Goal: Task Accomplishment & Management: Manage account settings

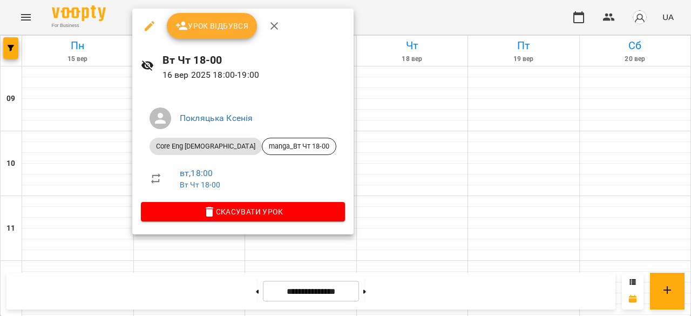
click at [215, 27] on span "Урок відбувся" at bounding box center [211, 25] width 73 height 13
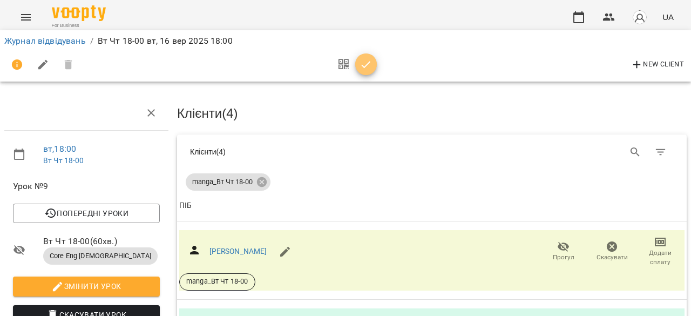
click at [365, 59] on icon "button" at bounding box center [366, 64] width 13 height 13
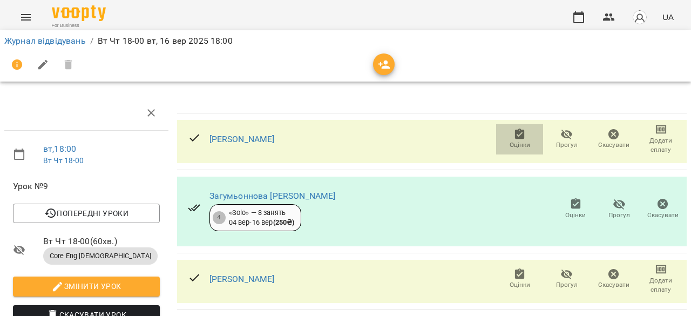
click at [511, 142] on span "Оцінки" at bounding box center [520, 144] width 21 height 9
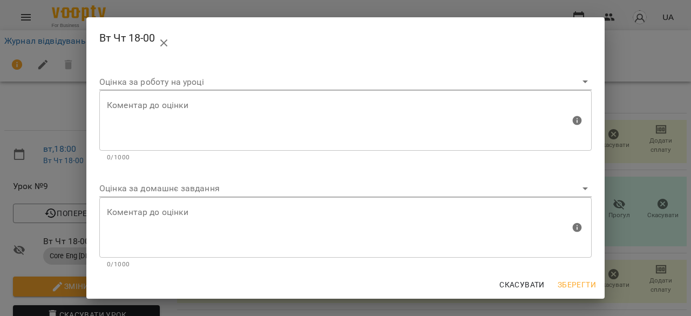
click at [440, 192] on body "For Business UA Журнал відвідувань / Вт Чт 18-00 [DATE] 18:00 вт , 18:00 Вт Чт …" at bounding box center [345, 227] width 691 height 454
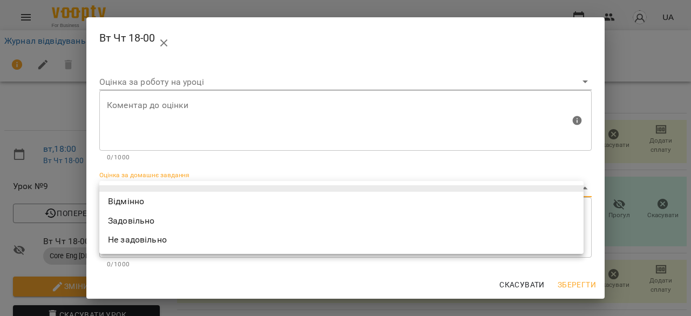
drag, startPoint x: 432, startPoint y: 203, endPoint x: 427, endPoint y: 193, distance: 11.1
click at [432, 203] on li "Відмінно" at bounding box center [341, 201] width 484 height 19
type input "*********"
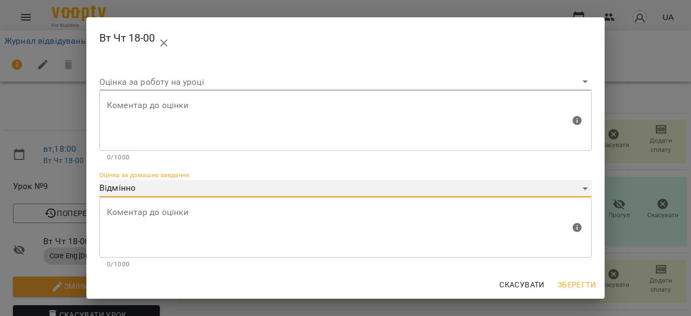
scroll to position [110, 0]
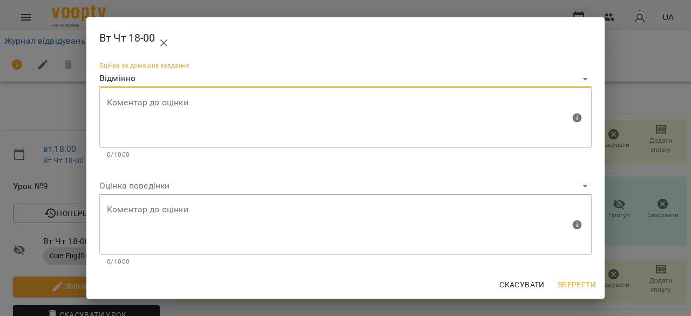
click at [470, 191] on body "For Business UA Журнал відвідувань / Вт Чт 18-00 [DATE] 18:00 вт , 18:00 Вт Чт …" at bounding box center [345, 227] width 691 height 454
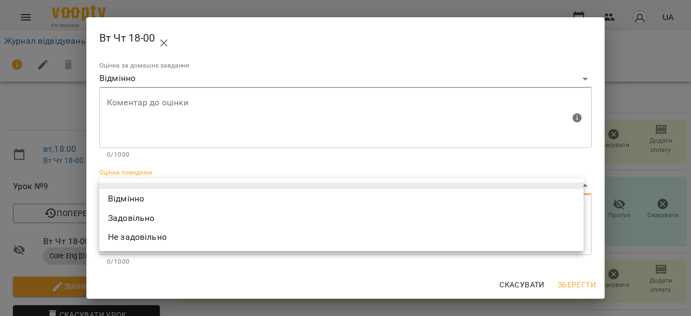
click at [458, 198] on li "Відмінно" at bounding box center [341, 198] width 484 height 19
type input "*********"
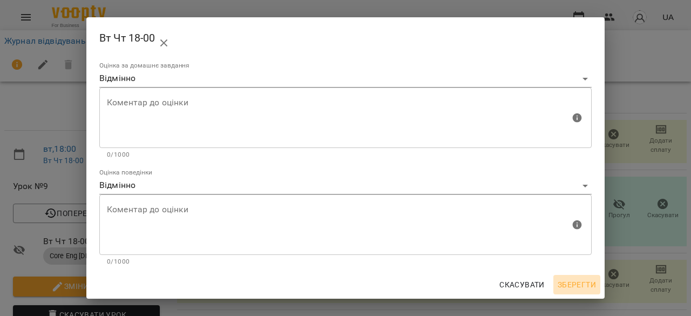
click at [586, 280] on span "Зберегти" at bounding box center [577, 284] width 38 height 13
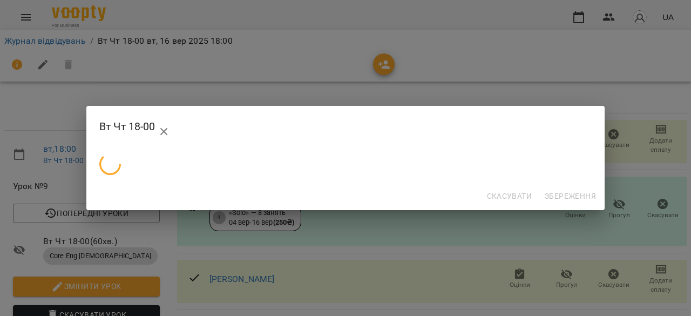
scroll to position [0, 0]
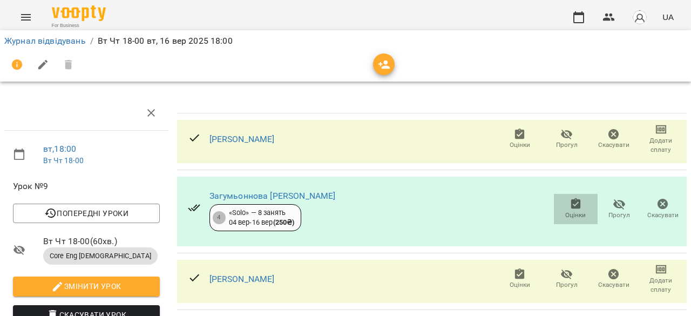
click at [560, 208] on span "Оцінки" at bounding box center [575, 209] width 31 height 22
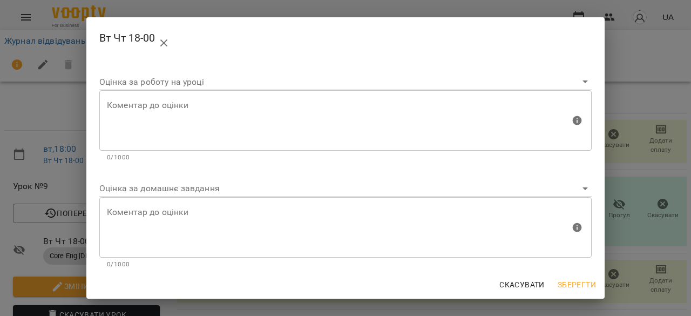
click at [498, 190] on body "For Business UA Журнал відвідувань / Вт Чт 18-00 [DATE] 18:00 вт , 18:00 Вт Чт …" at bounding box center [345, 227] width 691 height 454
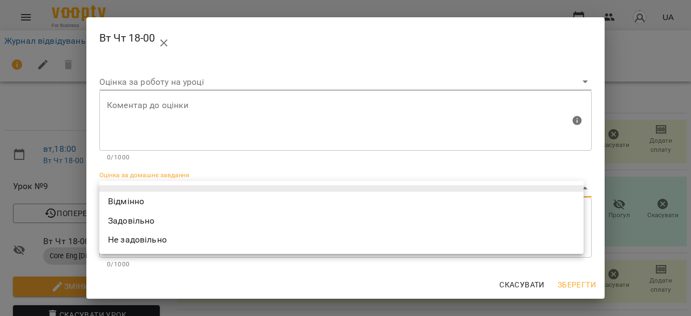
click at [492, 202] on li "Відмінно" at bounding box center [341, 201] width 484 height 19
type input "*********"
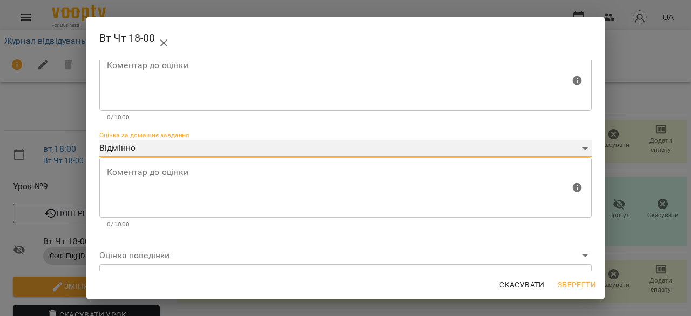
scroll to position [110, 0]
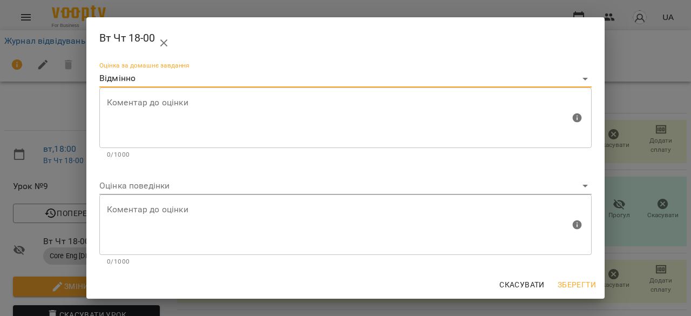
click at [481, 185] on body "For Business UA Журнал відвідувань / Вт Чт 18-00 [DATE] 18:00 вт , 18:00 Вт Чт …" at bounding box center [345, 227] width 691 height 454
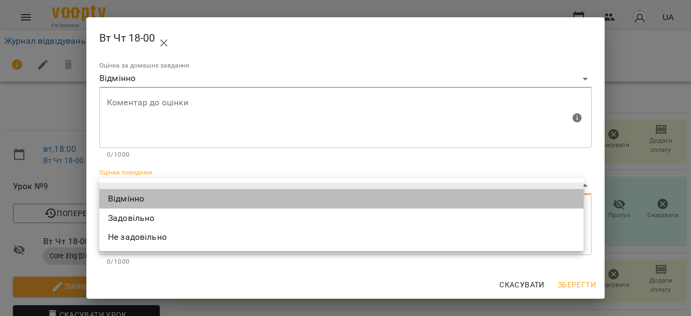
click at [485, 193] on li "Відмінно" at bounding box center [341, 198] width 484 height 19
type input "*********"
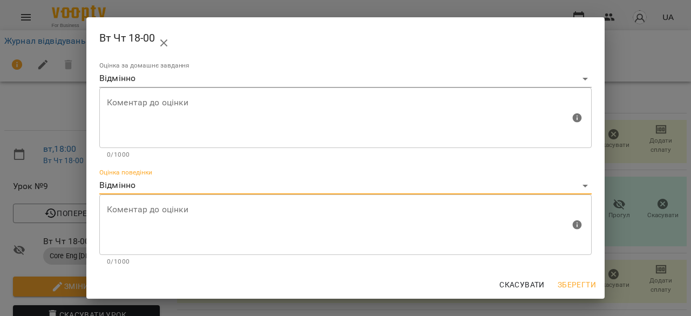
click at [569, 282] on span "Зберегти" at bounding box center [577, 284] width 38 height 13
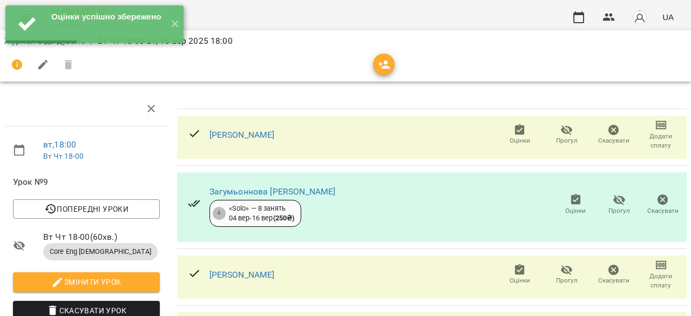
scroll to position [150, 0]
click at [512, 276] on span "Оцінки" at bounding box center [520, 280] width 21 height 9
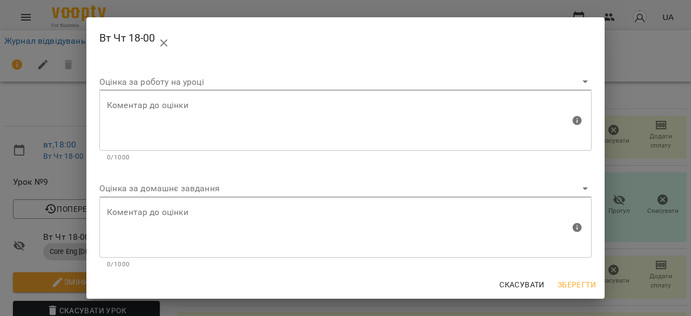
click at [506, 192] on body "For Business UA Журнал відвідувань / Вт Чт 18-00 [DATE] 18:00 вт , 18:00 Вт Чт …" at bounding box center [345, 227] width 691 height 454
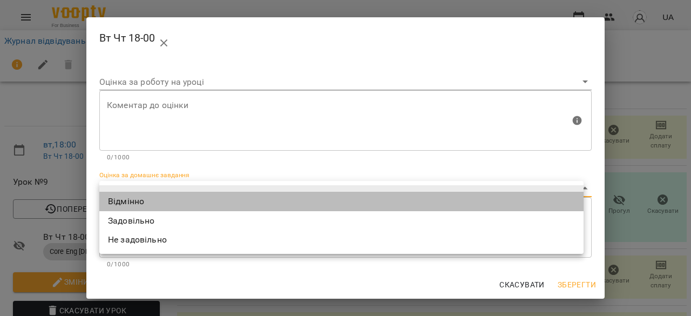
click at [504, 205] on li "Відмінно" at bounding box center [341, 201] width 484 height 19
type input "*********"
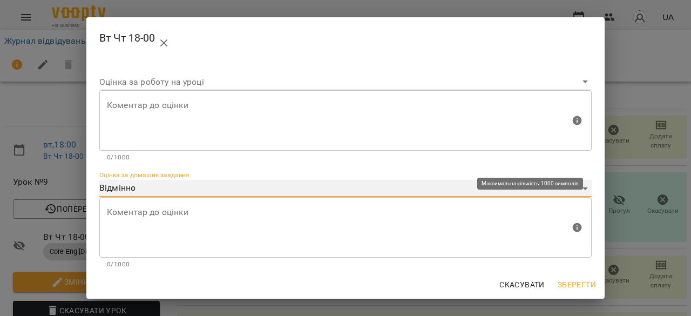
scroll to position [110, 0]
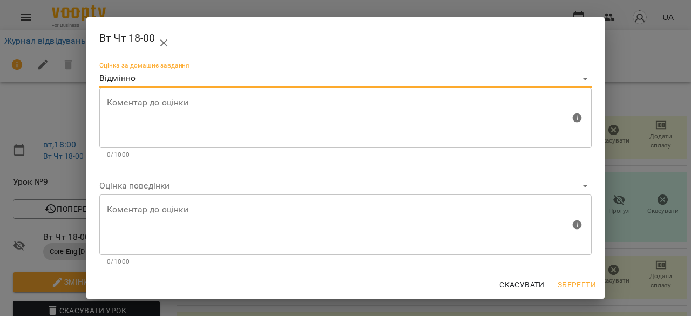
click at [512, 188] on body "For Business UA Журнал відвідувань / Вт Чт 18-00 [DATE] 18:00 вт , 18:00 Вт Чт …" at bounding box center [345, 227] width 691 height 454
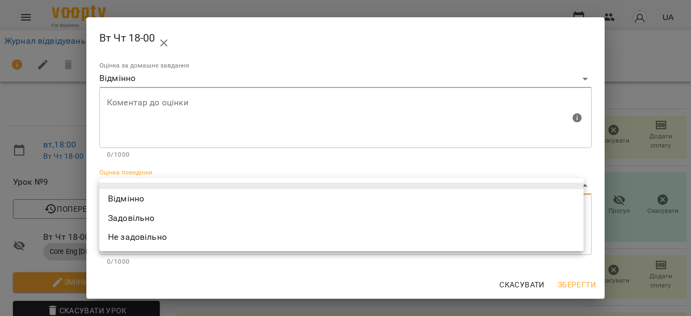
click at [675, 253] on div at bounding box center [345, 158] width 691 height 316
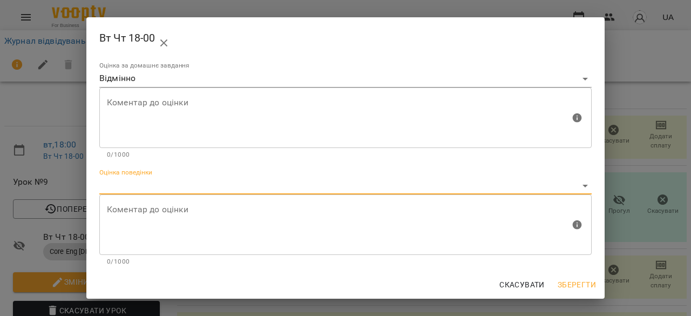
click at [285, 182] on body "For Business UA Журнал відвідувань / Вт Чт 18-00 [DATE] 18:00 вт , 18:00 Вт Чт …" at bounding box center [345, 227] width 691 height 454
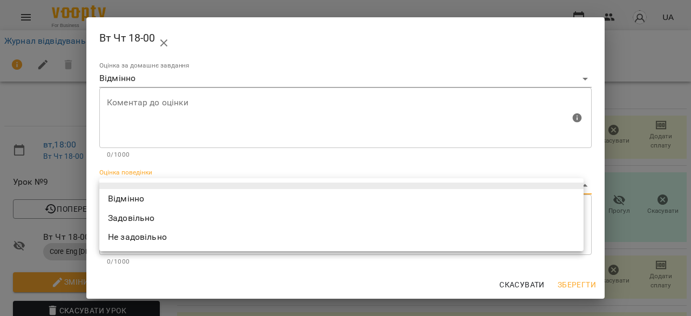
drag, startPoint x: 284, startPoint y: 193, endPoint x: 292, endPoint y: 199, distance: 9.3
click at [284, 193] on li "Відмінно" at bounding box center [341, 198] width 484 height 19
type input "*********"
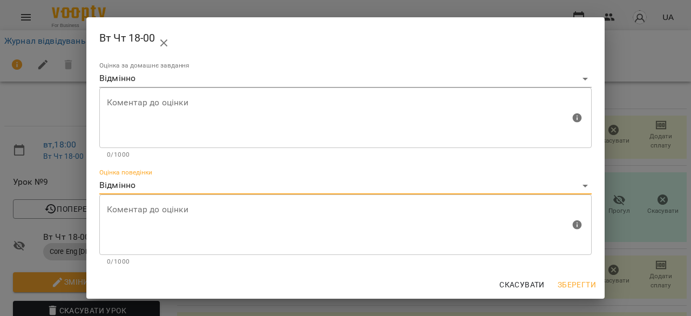
click at [570, 279] on span "Зберегти" at bounding box center [577, 284] width 38 height 13
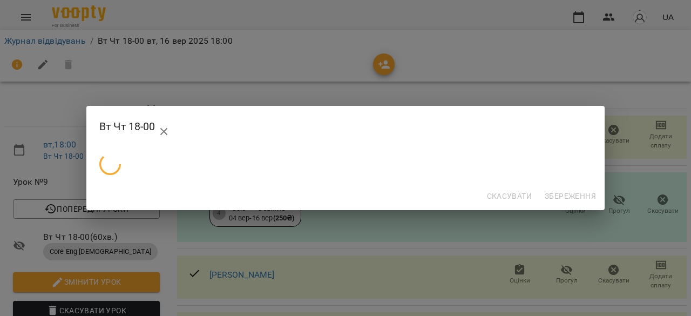
scroll to position [0, 0]
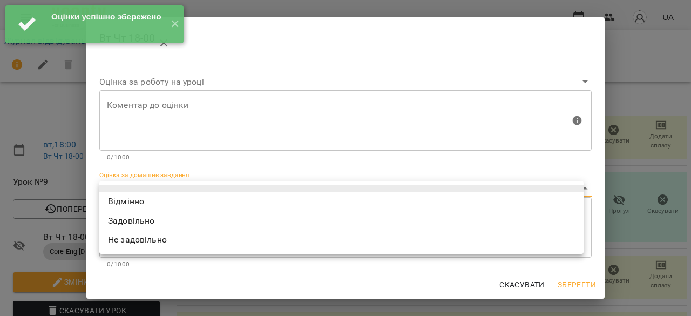
click at [500, 184] on body "Оцінки успішно збережено ✕ For Business UA Журнал відвідувань / Вт Чт 18-00 [DA…" at bounding box center [345, 227] width 691 height 454
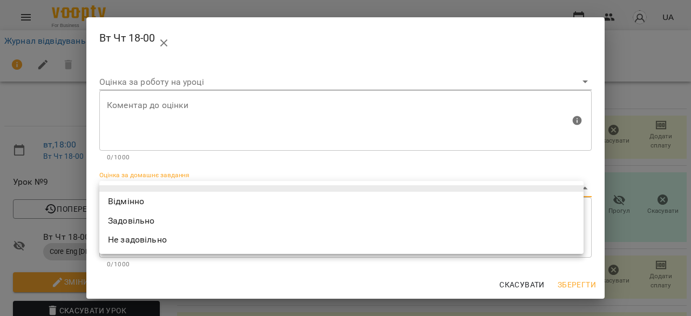
click at [502, 196] on li "Відмінно" at bounding box center [341, 201] width 484 height 19
type input "*********"
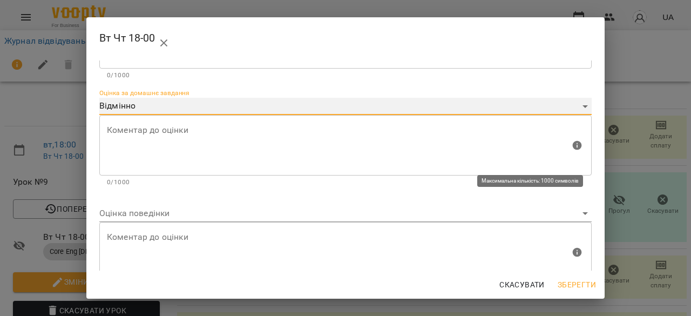
scroll to position [110, 0]
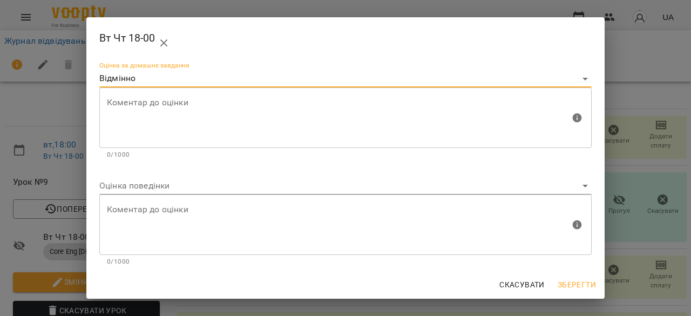
click at [486, 182] on body "For Business UA Журнал відвідувань / Вт Чт 18-00 [DATE] 18:00 вт , 18:00 Вт Чт …" at bounding box center [345, 227] width 691 height 454
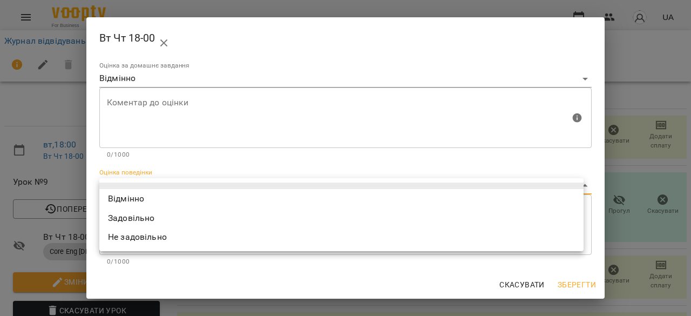
click at [485, 191] on li "Відмінно" at bounding box center [341, 198] width 484 height 19
type input "*********"
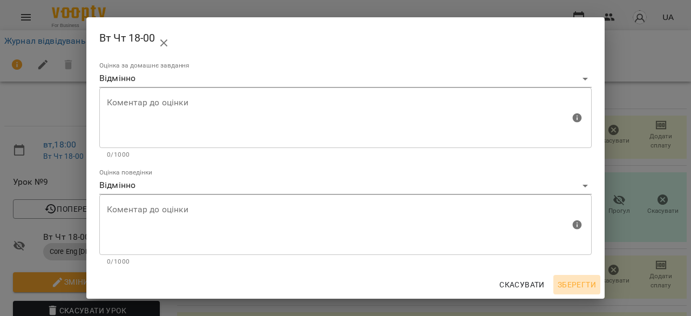
click at [566, 281] on span "Зберегти" at bounding box center [577, 284] width 38 height 13
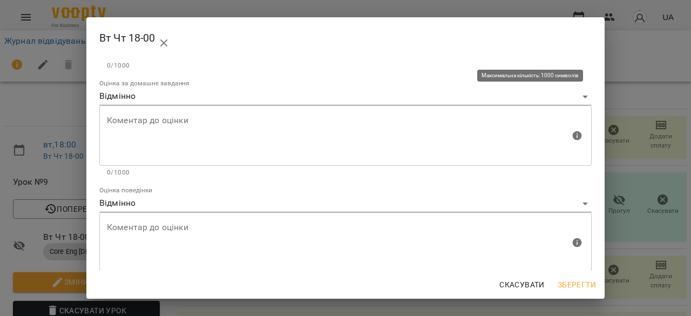
scroll to position [108, 0]
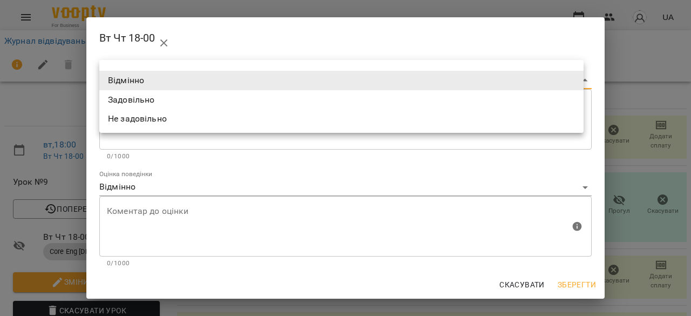
click at [392, 75] on body "For Business UA Журнал відвідувань / Вт Чт 18-00 [DATE] 18:00 вт , 18:00 Вт Чт …" at bounding box center [345, 227] width 691 height 454
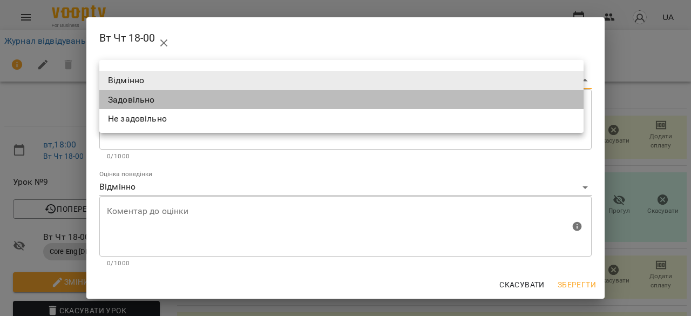
click at [385, 97] on li "Задовільно" at bounding box center [341, 99] width 484 height 19
type input "**********"
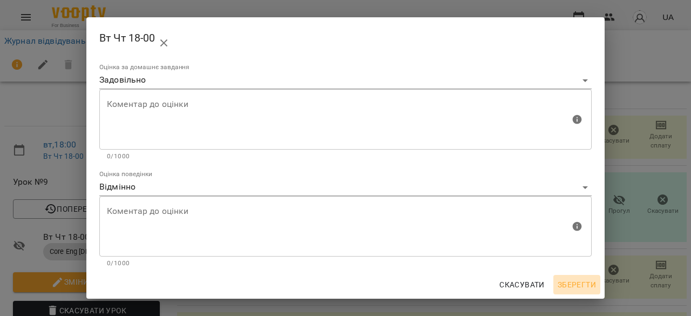
click at [582, 282] on span "Зберегти" at bounding box center [577, 284] width 38 height 13
